Goal: Information Seeking & Learning: Learn about a topic

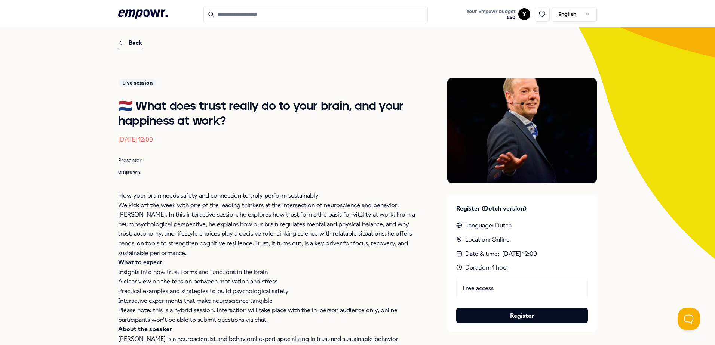
scroll to position [23, 0]
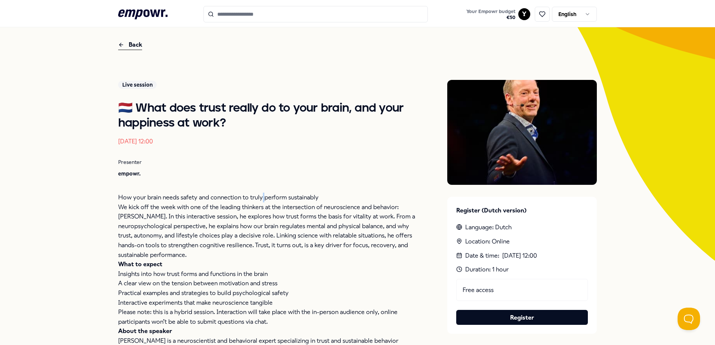
click at [259, 201] on p "How your brain needs safety and connection to truly perform sustainably" at bounding box center [267, 198] width 299 height 10
click at [249, 212] on p "We kick off the week with one of the leading thinkers at the intersection of ne…" at bounding box center [267, 232] width 299 height 58
click at [248, 213] on p "We kick off the week with one of the leading thinkers at the intersection of ne…" at bounding box center [267, 232] width 299 height 58
click at [191, 106] on h1 "🇳🇱 What does trust really do to your brain, and your happiness at work?" at bounding box center [267, 116] width 299 height 30
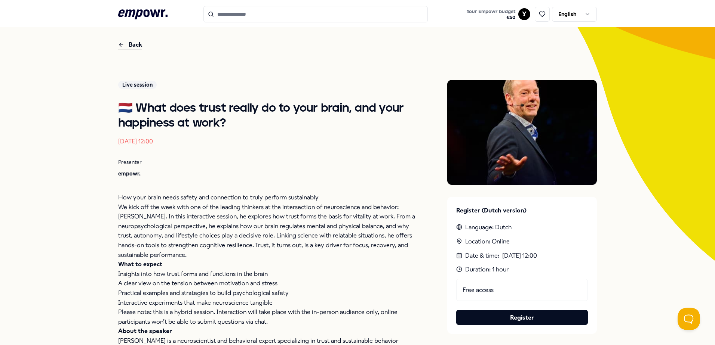
click at [184, 106] on h1 "🇳🇱 What does trust really do to your brain, and your happiness at work?" at bounding box center [267, 116] width 299 height 30
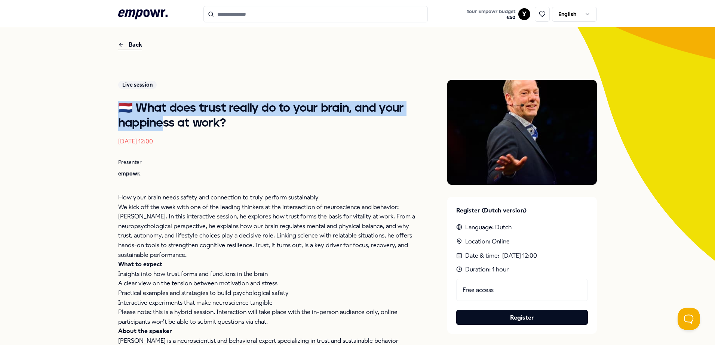
drag, startPoint x: 110, startPoint y: 111, endPoint x: 202, endPoint y: 161, distance: 104.7
click at [170, 130] on div "Back Live session 🇳🇱 What does trust really do to your brain, and your happines…" at bounding box center [357, 223] width 715 height 396
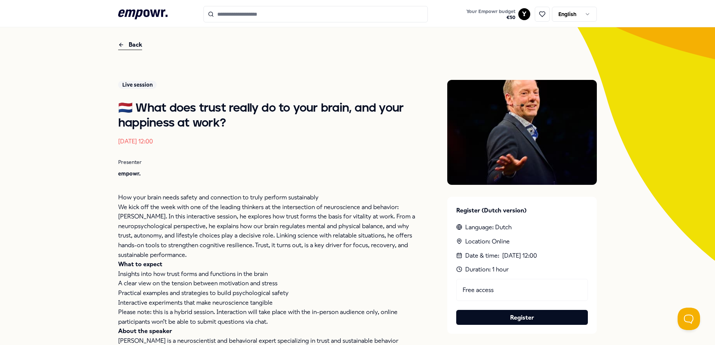
drag, startPoint x: 202, startPoint y: 161, endPoint x: 222, endPoint y: 149, distance: 23.3
click at [221, 149] on div "Live session 🇳🇱 What does trust really do to your brain, and your happiness at …" at bounding box center [267, 243] width 299 height 326
drag, startPoint x: 222, startPoint y: 149, endPoint x: 221, endPoint y: 128, distance: 20.6
click at [221, 128] on h1 "🇳🇱 What does trust really do to your brain, and your happiness at work?" at bounding box center [267, 116] width 299 height 30
drag, startPoint x: 224, startPoint y: 122, endPoint x: 205, endPoint y: 114, distance: 19.9
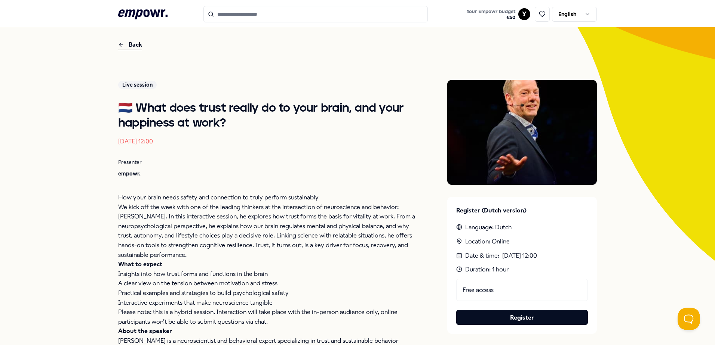
click at [212, 117] on h1 "🇳🇱 What does trust really do to your brain, and your happiness at work?" at bounding box center [267, 116] width 299 height 30
click at [205, 114] on h1 "🇳🇱 What does trust really do to your brain, and your happiness at work?" at bounding box center [267, 116] width 299 height 30
click at [221, 120] on h1 "🇳🇱 What does trust really do to your brain, and your happiness at work?" at bounding box center [267, 116] width 299 height 30
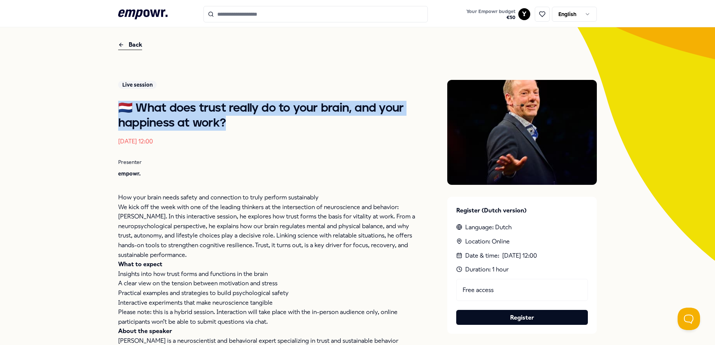
drag, startPoint x: 223, startPoint y: 122, endPoint x: 98, endPoint y: 107, distance: 126.6
click at [98, 107] on div "Back Live session 🇳🇱 What does trust really do to your brain, and your happines…" at bounding box center [357, 223] width 715 height 396
drag, startPoint x: 98, startPoint y: 107, endPoint x: 120, endPoint y: 114, distance: 23.2
click at [120, 114] on h1 "🇳🇱 What does trust really do to your brain, and your happiness at work?" at bounding box center [267, 116] width 299 height 30
drag, startPoint x: 114, startPoint y: 109, endPoint x: 238, endPoint y: 127, distance: 125.1
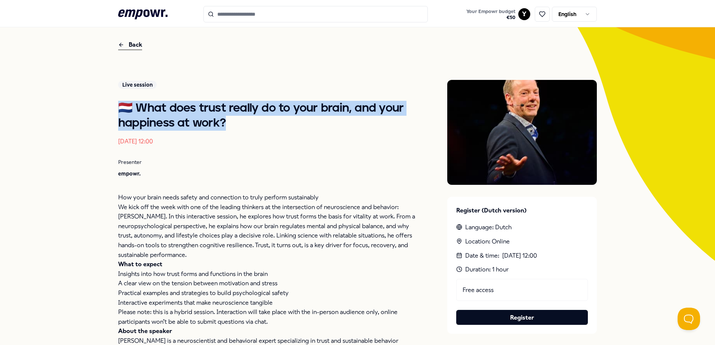
click at [238, 127] on div "Back Live session 🇳🇱 What does trust really do to your brain, and your happines…" at bounding box center [357, 223] width 715 height 396
click at [238, 127] on h1 "🇳🇱 What does trust really do to your brain, and your happiness at work?" at bounding box center [267, 116] width 299 height 30
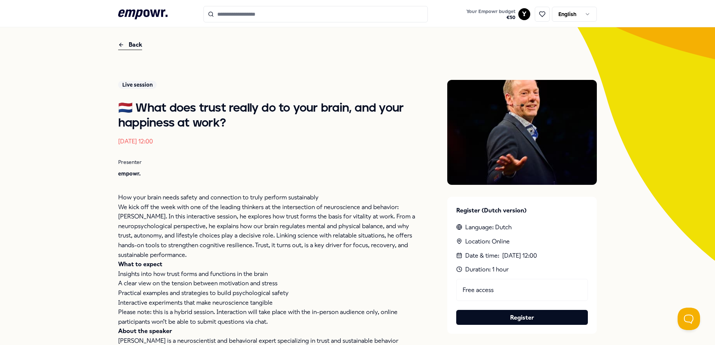
click at [298, 223] on p "We kick off the week with one of the leading thinkers at the intersection of ne…" at bounding box center [267, 232] width 299 height 58
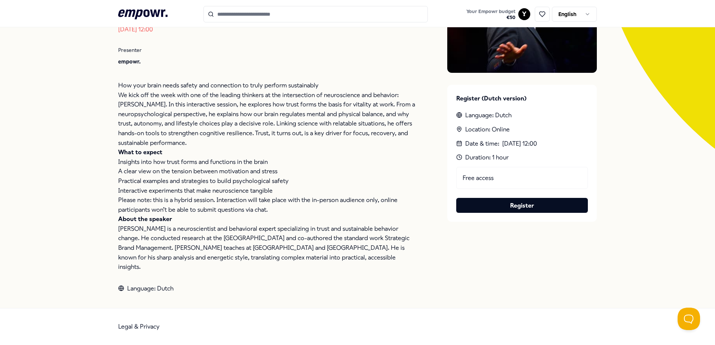
drag, startPoint x: 172, startPoint y: 276, endPoint x: 96, endPoint y: 223, distance: 92.8
click at [96, 223] on div "Back Live session 🇳🇱 What does trust really do to your brain, and your happines…" at bounding box center [357, 111] width 715 height 396
click at [145, 250] on p "[PERSON_NAME] is a neuroscientist and behavioral expert specializing in trust a…" at bounding box center [267, 248] width 299 height 48
drag, startPoint x: 146, startPoint y: 268, endPoint x: 114, endPoint y: 217, distance: 60.0
click at [114, 217] on div "Back Live session 🇳🇱 What does trust really do to your brain, and your happines…" at bounding box center [357, 111] width 715 height 396
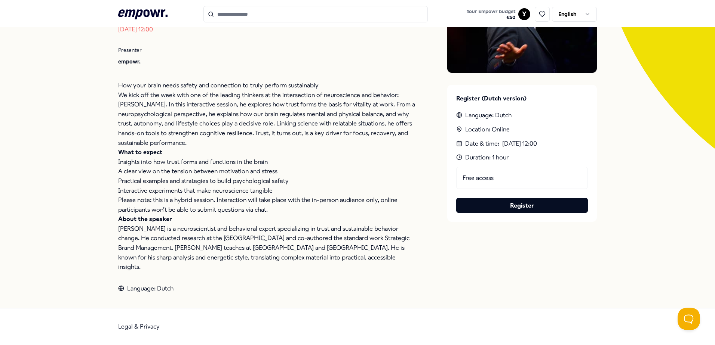
drag, startPoint x: 114, startPoint y: 217, endPoint x: 146, endPoint y: 247, distance: 44.2
click at [146, 247] on p "[PERSON_NAME] is a neuroscientist and behavioral expert specializing in trust a…" at bounding box center [267, 248] width 299 height 48
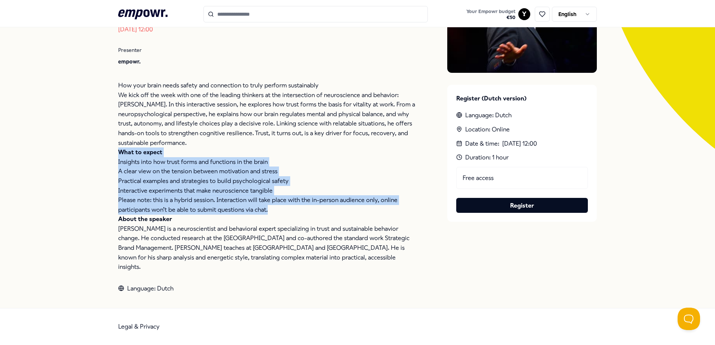
drag, startPoint x: 295, startPoint y: 207, endPoint x: 111, endPoint y: 154, distance: 191.9
click at [111, 154] on div "Back Live session 🇳🇱 What does trust really do to your brain, and your happines…" at bounding box center [357, 111] width 715 height 396
drag, startPoint x: 111, startPoint y: 154, endPoint x: 189, endPoint y: 204, distance: 92.5
click at [188, 204] on p "Please note: this is a hybrid session. Interaction will take place with the in-…" at bounding box center [267, 205] width 299 height 19
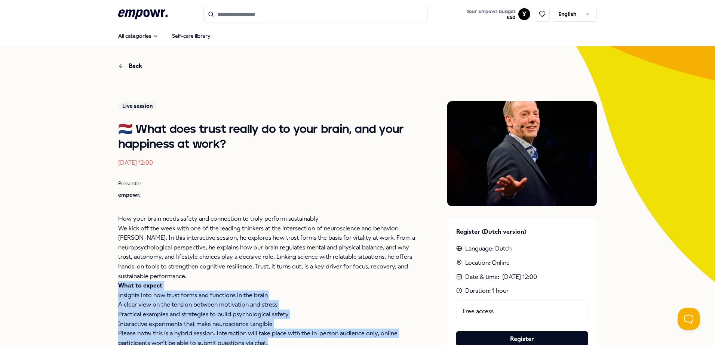
scroll to position [0, 0]
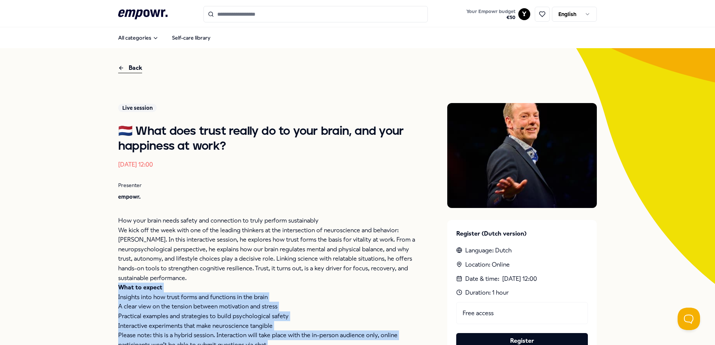
click at [197, 220] on p "How your brain needs safety and connection to truly perform sustainably" at bounding box center [267, 221] width 299 height 10
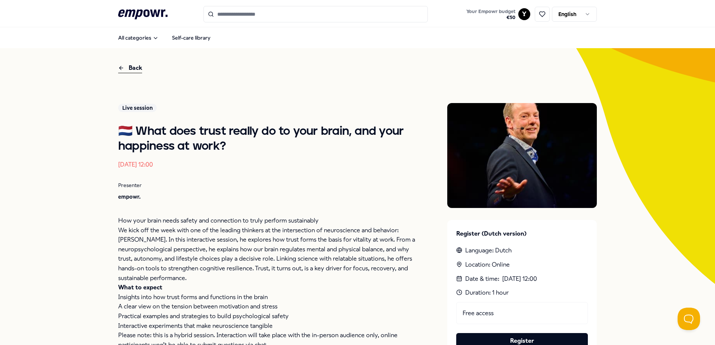
scroll to position [37, 0]
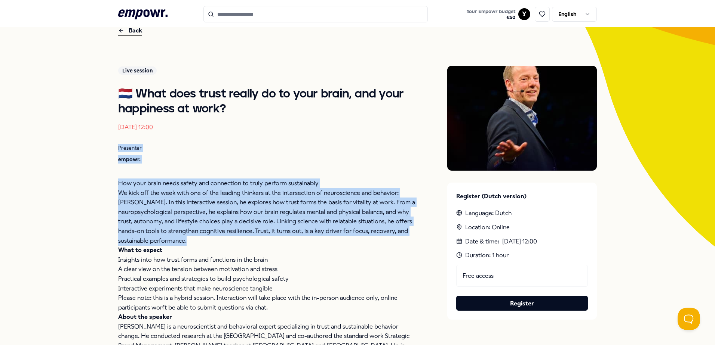
drag, startPoint x: 201, startPoint y: 245, endPoint x: 99, endPoint y: 153, distance: 137.7
click at [99, 153] on div "Back Live session 🇳🇱 What does trust really do to your brain, and your happines…" at bounding box center [357, 209] width 715 height 396
click at [304, 180] on p "How your brain needs safety and connection to truly perform sustainably" at bounding box center [267, 184] width 299 height 10
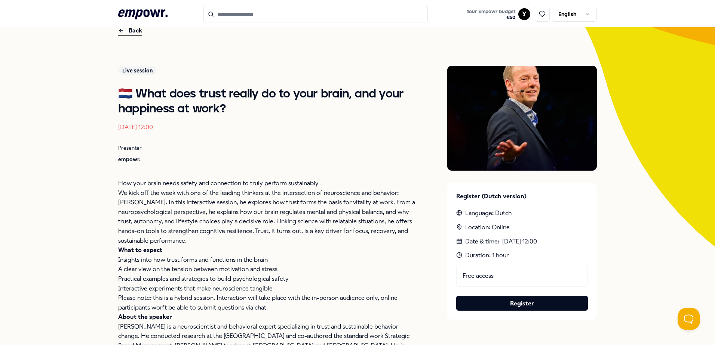
click at [152, 181] on p "How your brain needs safety and connection to truly perform sustainably" at bounding box center [267, 184] width 299 height 10
click at [153, 183] on p "How your brain needs safety and connection to truly perform sustainably" at bounding box center [267, 184] width 299 height 10
click at [158, 179] on p "How your brain needs safety and connection to truly perform sustainably" at bounding box center [267, 184] width 299 height 10
